Goal: Transaction & Acquisition: Purchase product/service

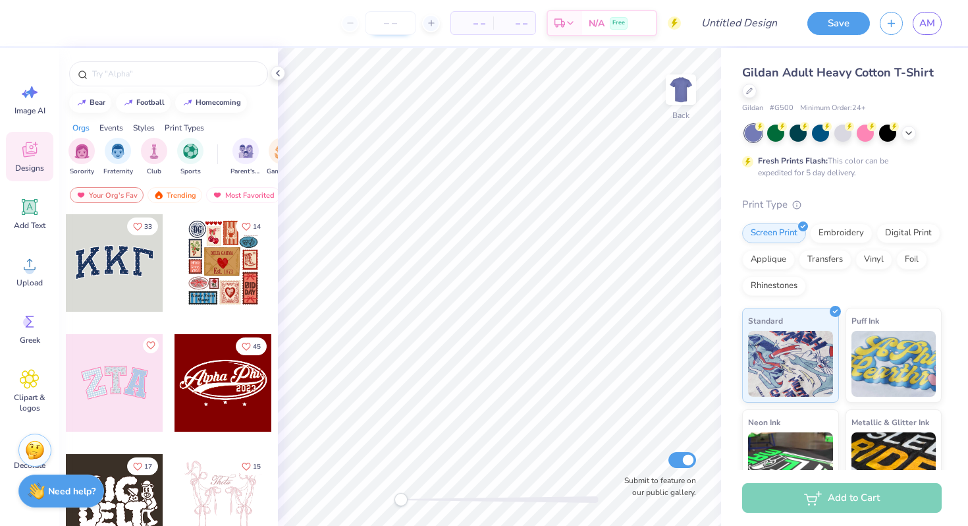
click at [387, 21] on input "number" at bounding box center [390, 23] width 51 height 24
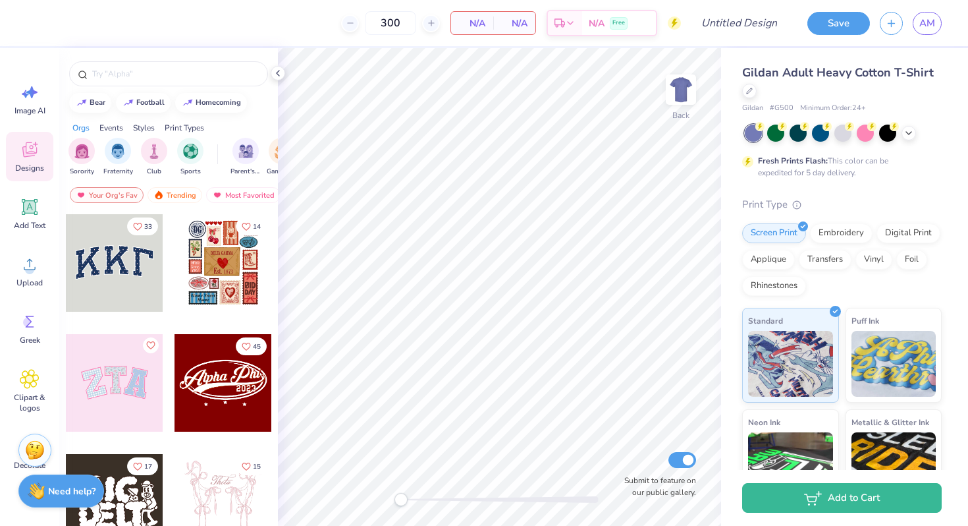
type input "300"
click at [476, 27] on span "N/A" at bounding box center [472, 23] width 26 height 14
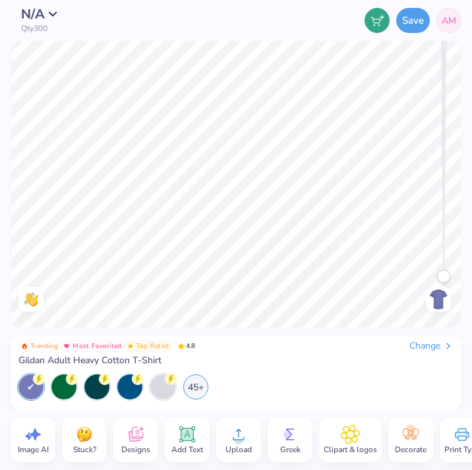
click at [243, 442] on icon at bounding box center [239, 434] width 20 height 20
click at [229, 432] on icon at bounding box center [239, 434] width 20 height 20
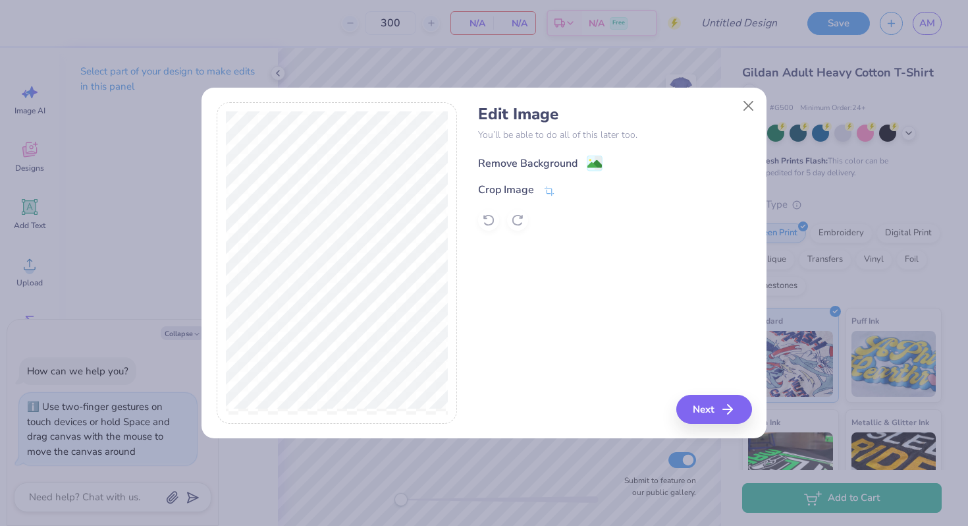
click at [506, 168] on div "Remove Background" at bounding box center [527, 163] width 99 height 16
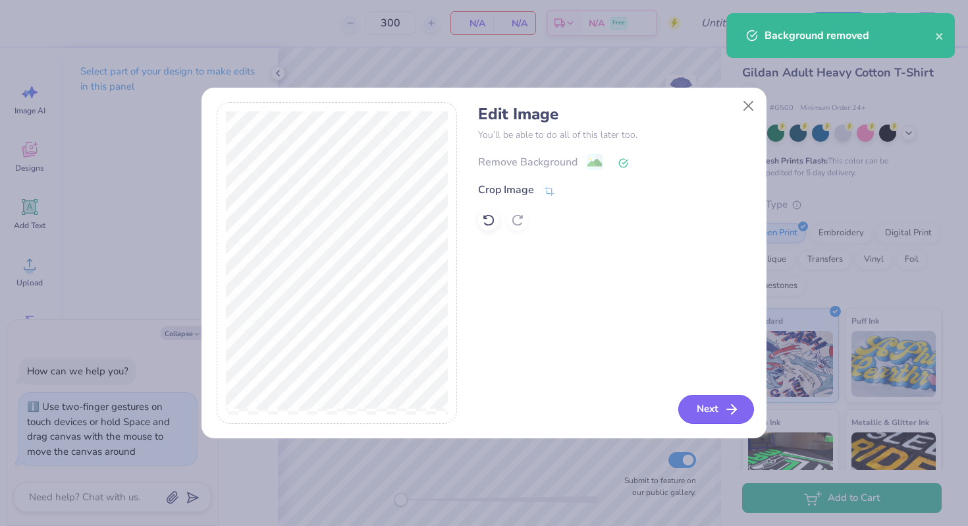
click at [715, 412] on button "Next" at bounding box center [717, 409] width 76 height 29
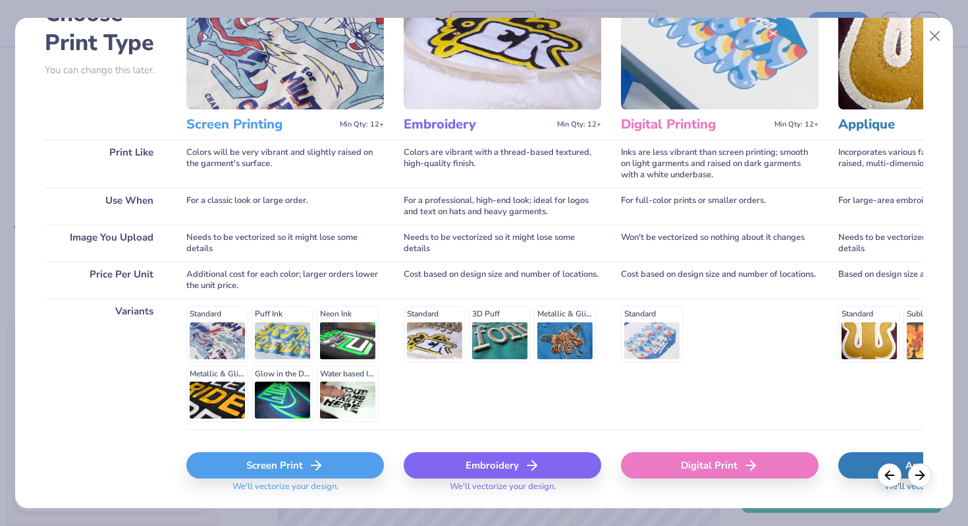
scroll to position [131, 0]
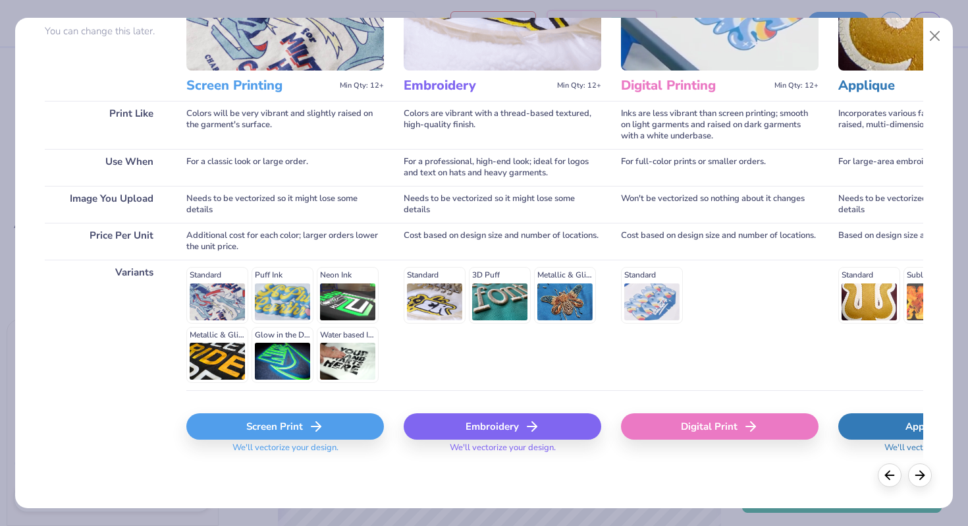
click at [684, 417] on div "Digital Print" at bounding box center [720, 426] width 198 height 26
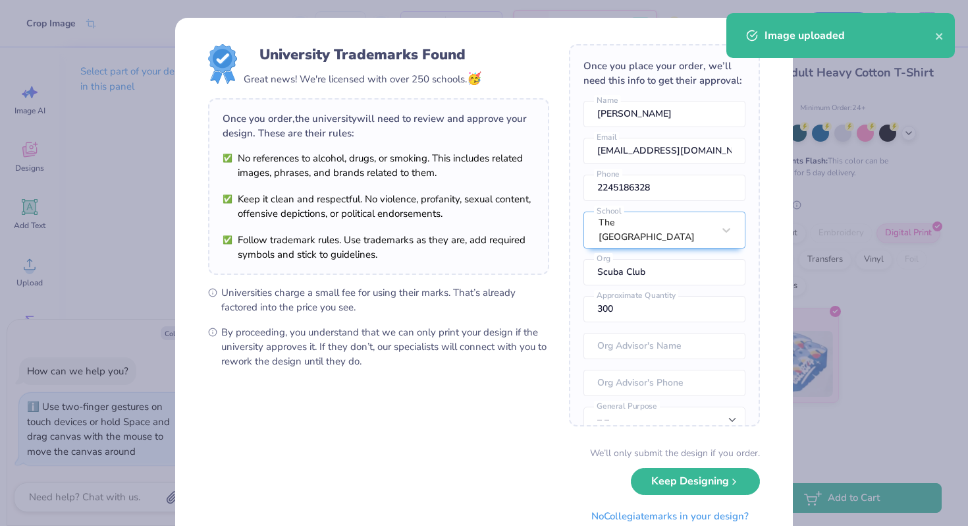
click at [458, 335] on body "Crop Image 300 $21.74 Per Item $6,522.00 Total Est. Delivery [DATE] - [DATE] Fr…" at bounding box center [484, 263] width 968 height 526
type textarea "x"
type input "4.52"
type input "3.74"
type input "15.72"
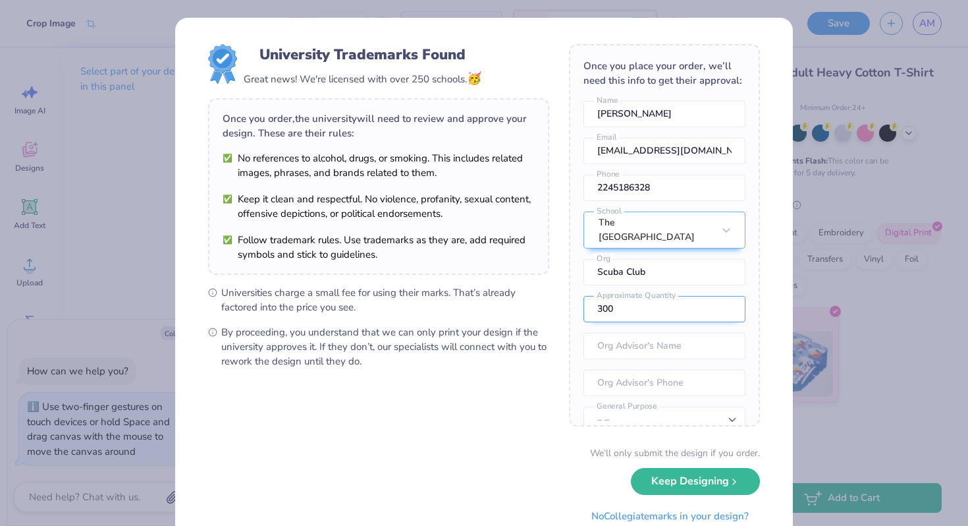
scroll to position [49, 0]
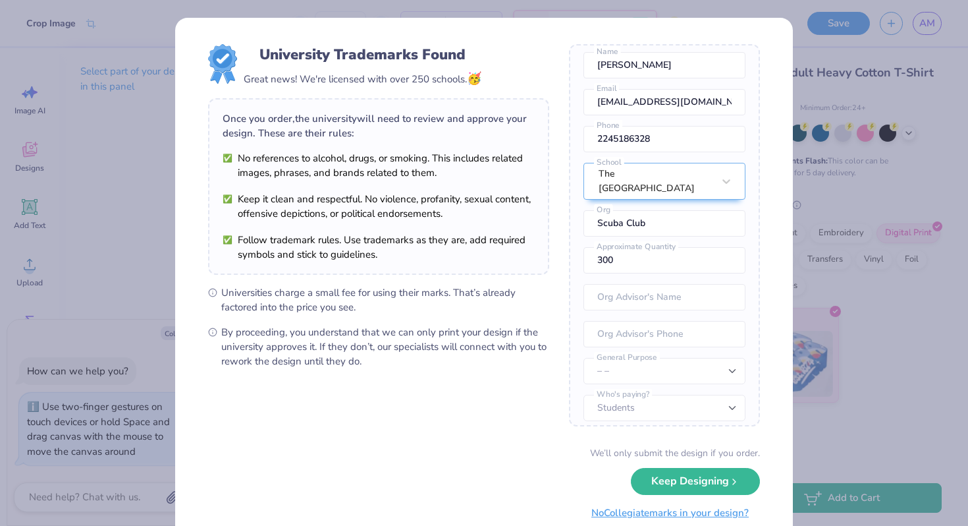
click at [661, 512] on button "No Collegiate marks in your design?" at bounding box center [670, 512] width 180 height 27
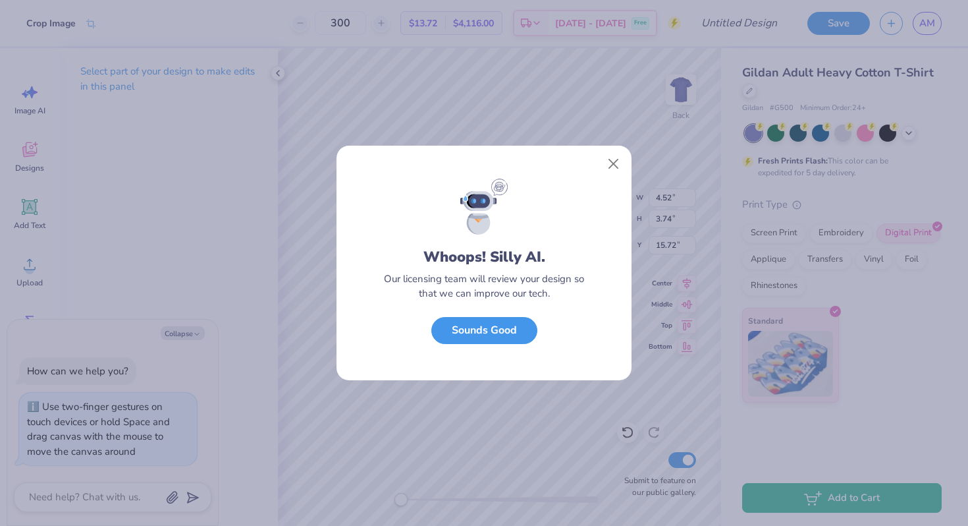
click at [500, 323] on button "Sounds Good" at bounding box center [484, 330] width 106 height 27
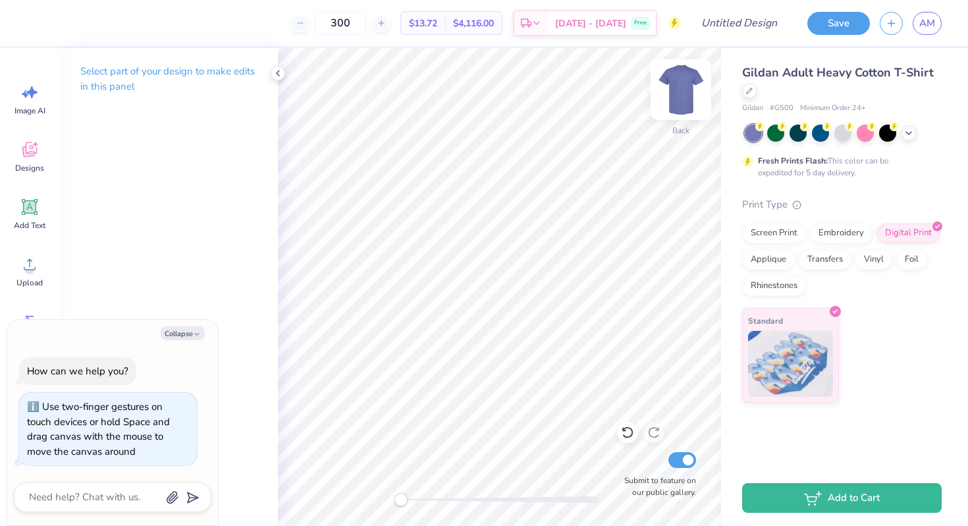
click at [681, 88] on img at bounding box center [681, 89] width 53 height 53
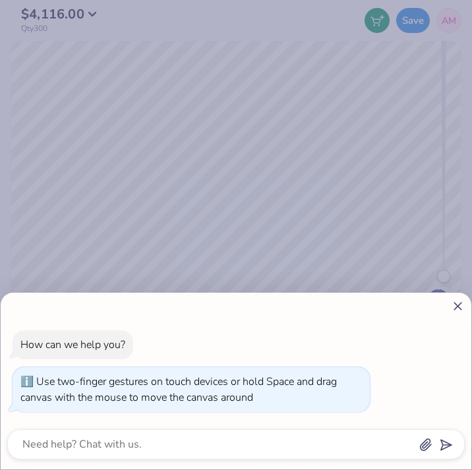
click at [449, 306] on div at bounding box center [235, 306] width 457 height 14
click at [451, 304] on icon at bounding box center [458, 306] width 14 height 14
type textarea "x"
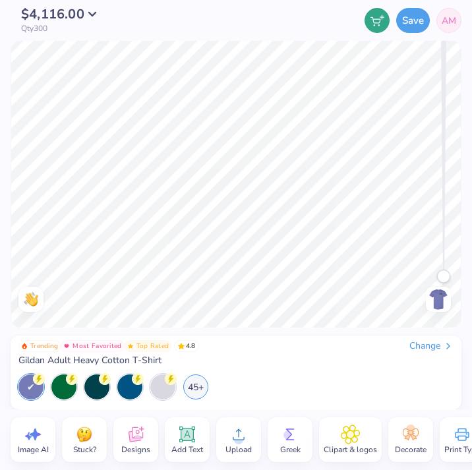
click at [241, 447] on span "Upload" at bounding box center [238, 449] width 26 height 11
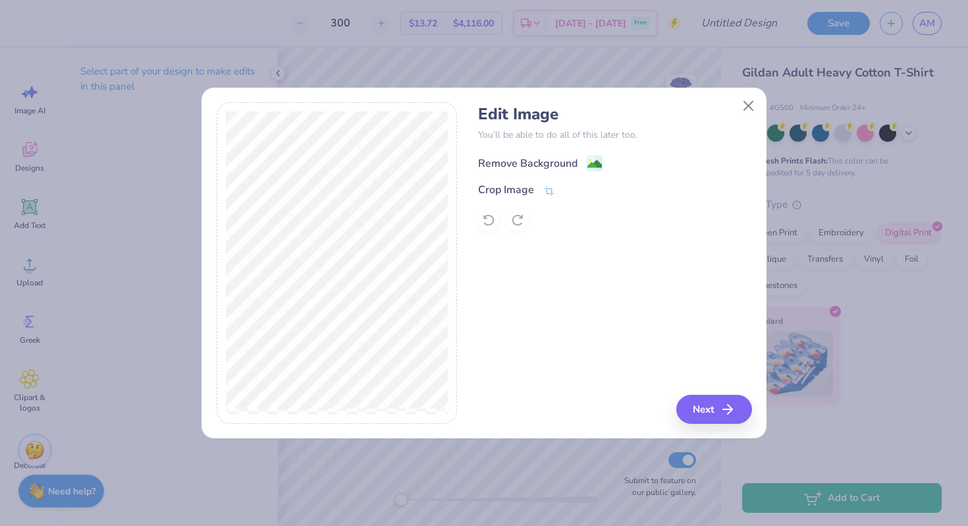
click at [524, 159] on div "Remove Background" at bounding box center [527, 163] width 99 height 16
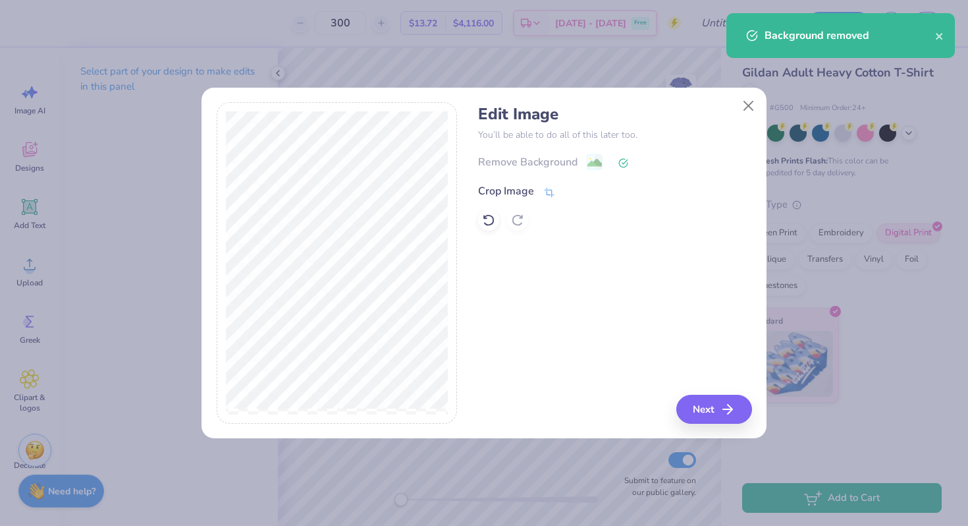
click at [491, 189] on div "Crop Image" at bounding box center [506, 191] width 56 height 16
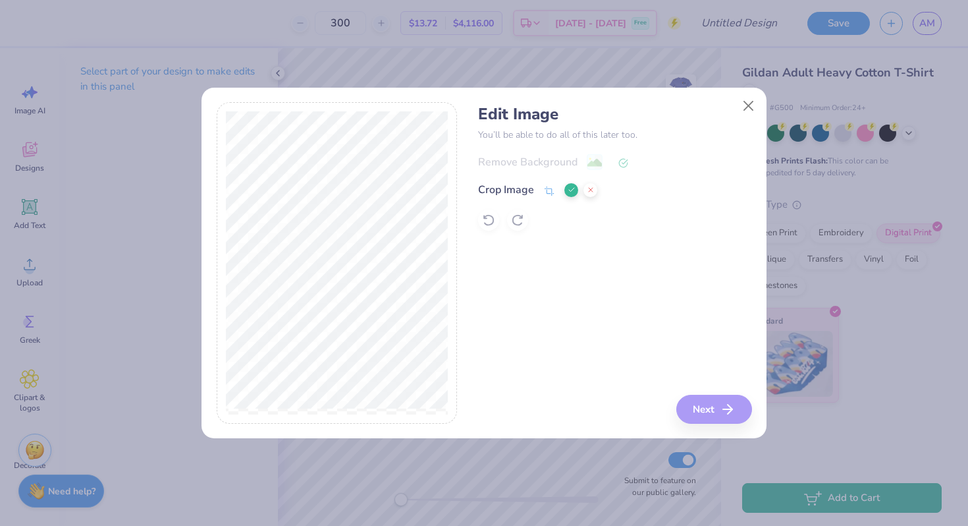
click at [570, 188] on icon at bounding box center [572, 190] width 8 height 8
click at [592, 158] on image at bounding box center [595, 164] width 14 height 14
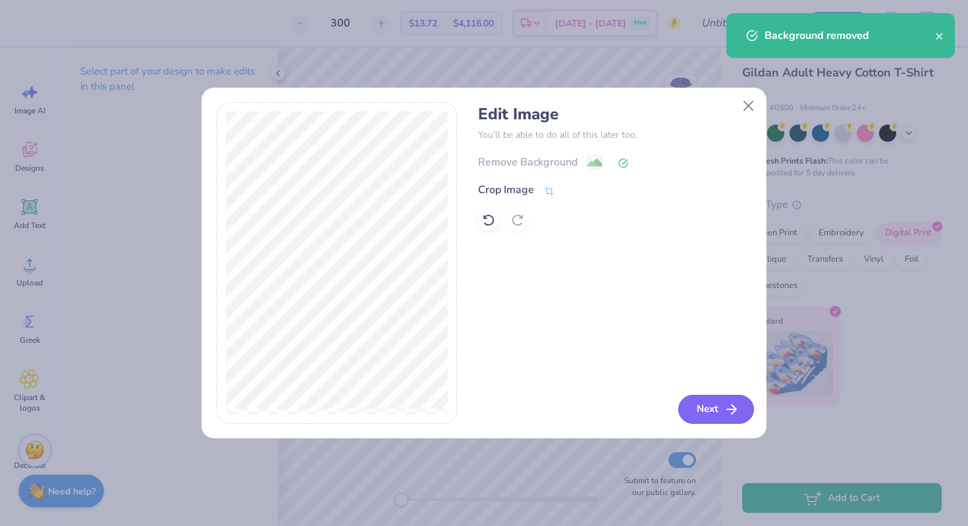
click at [713, 421] on button "Next" at bounding box center [717, 409] width 76 height 29
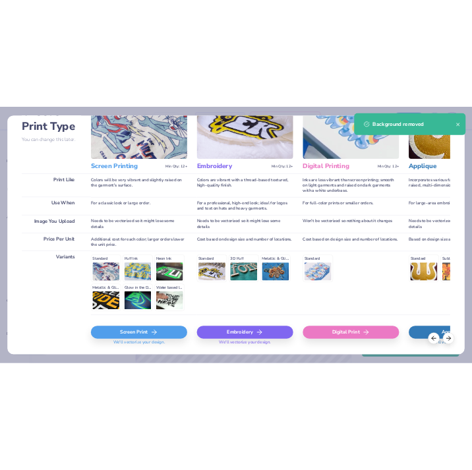
scroll to position [131, 0]
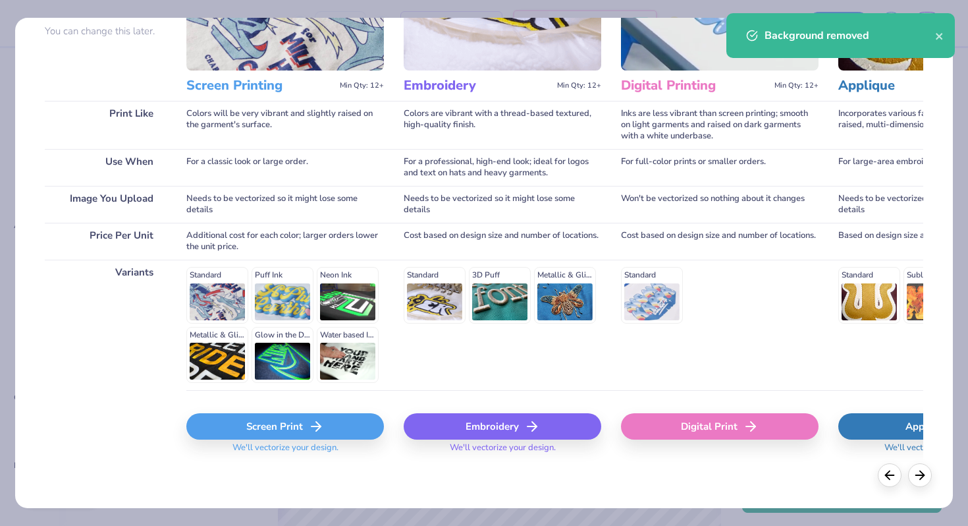
click at [696, 420] on div "Digital Print" at bounding box center [720, 426] width 198 height 26
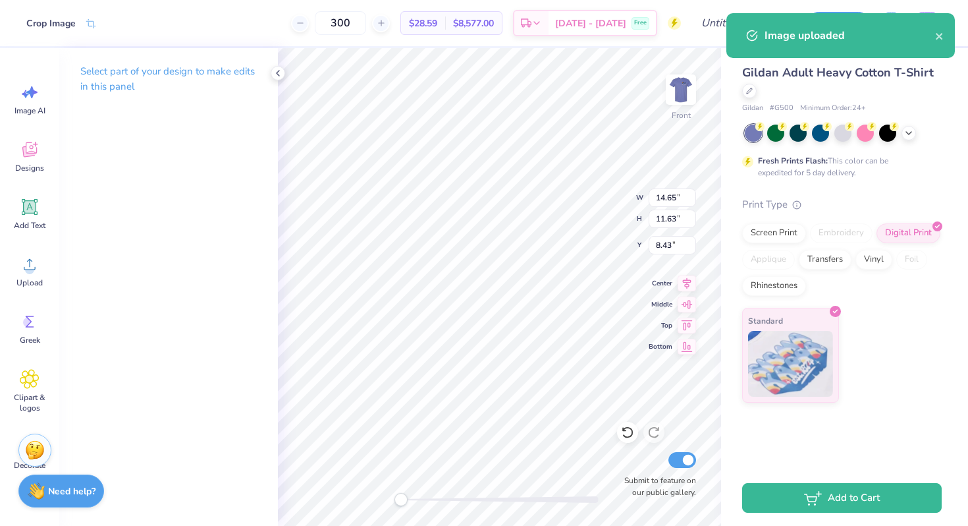
type input "8.67"
type input "6.88"
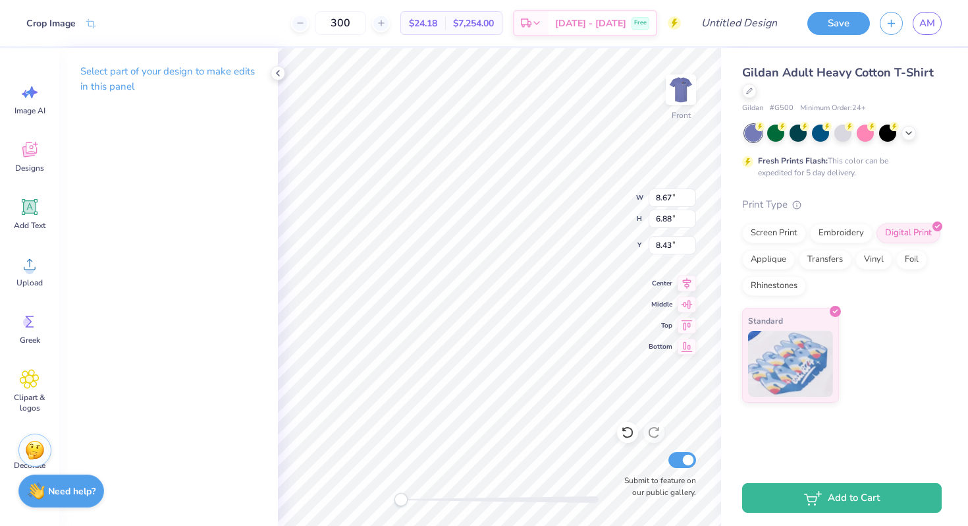
type input "9.56"
type input "7.59"
type input "6.50"
click at [445, 20] on div "$24.18 Per Item" at bounding box center [423, 23] width 44 height 22
click at [437, 22] on span "$24.18" at bounding box center [423, 23] width 28 height 14
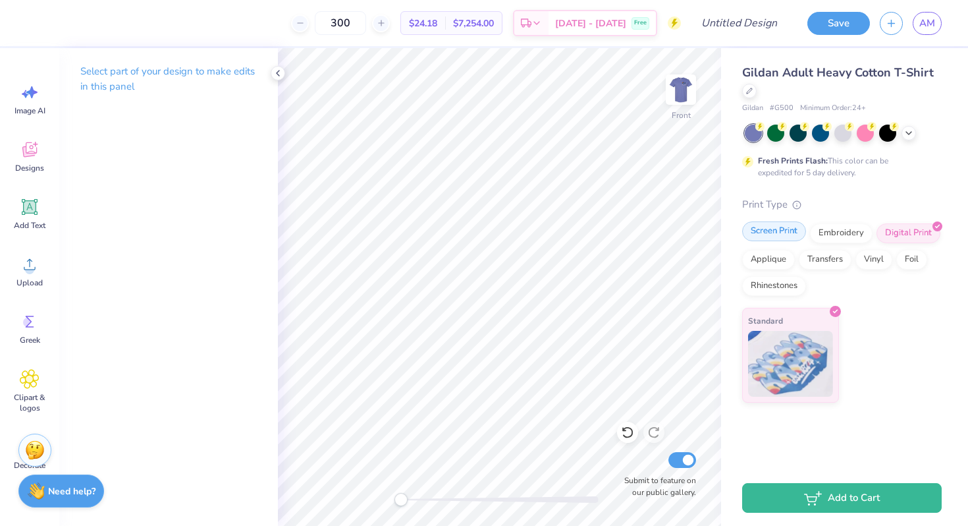
click at [775, 235] on div "Screen Print" at bounding box center [774, 231] width 64 height 20
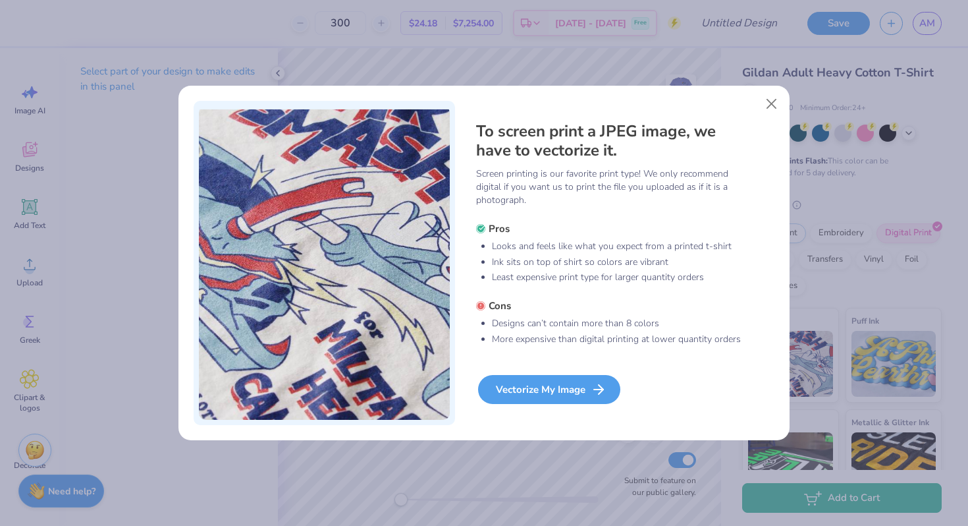
click at [557, 395] on div "Vectorize My Image" at bounding box center [549, 389] width 142 height 29
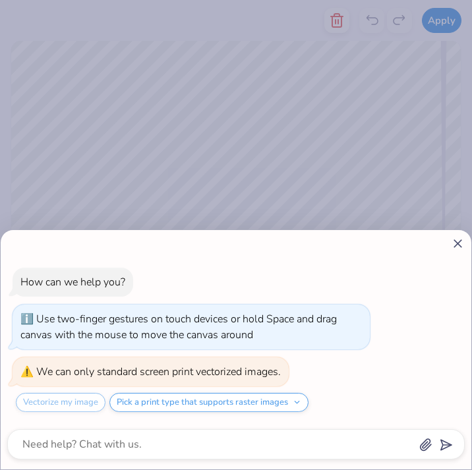
click at [452, 244] on icon at bounding box center [458, 243] width 14 height 14
type textarea "x"
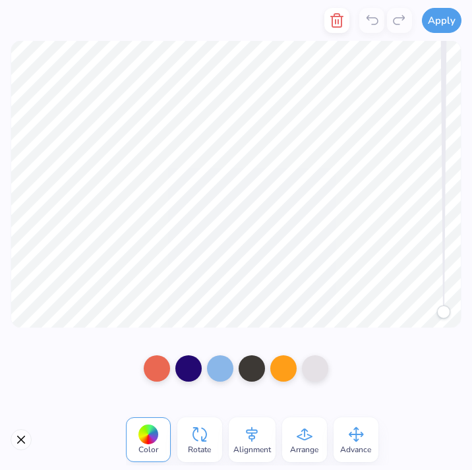
click at [331, 24] on icon "button" at bounding box center [337, 21] width 16 height 16
